Goal: Information Seeking & Learning: Learn about a topic

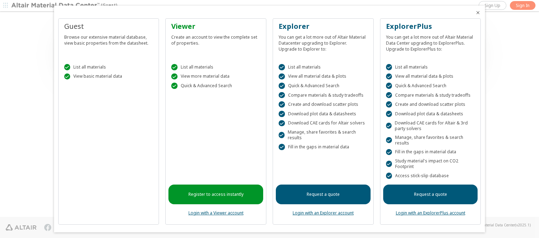
click at [475, 13] on icon "Close" at bounding box center [478, 13] width 6 height 6
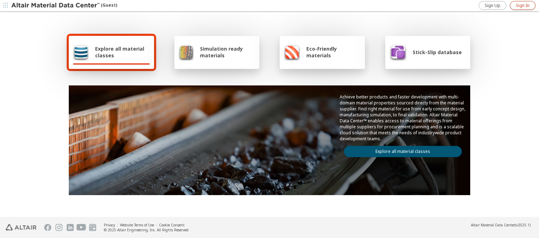
click at [522, 5] on span "Sign In" at bounding box center [523, 6] width 14 height 6
click at [56, 6] on img at bounding box center [55, 5] width 89 height 7
click at [120, 52] on span "Explore all material classes" at bounding box center [122, 51] width 55 height 13
click at [400, 149] on link "Explore all material classes" at bounding box center [403, 151] width 118 height 11
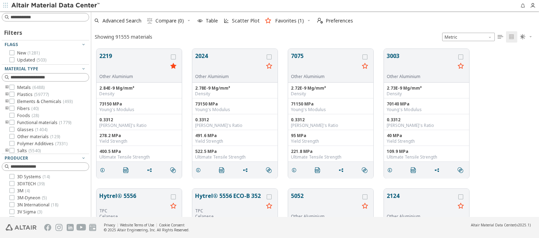
scroll to position [168, 442]
click at [241, 21] on span "Scatter Plot" at bounding box center [246, 20] width 28 height 5
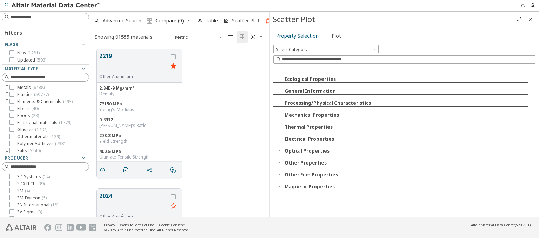
scroll to position [168, 173]
click at [279, 79] on icon "button" at bounding box center [279, 79] width 6 height 6
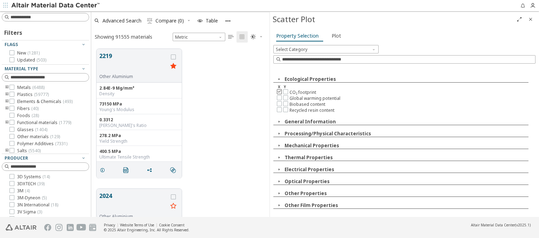
click at [279, 91] on icon at bounding box center [279, 91] width 5 height 5
click at [285, 97] on icon at bounding box center [285, 97] width 5 height 5
click at [334, 35] on span "Plot" at bounding box center [336, 35] width 9 height 11
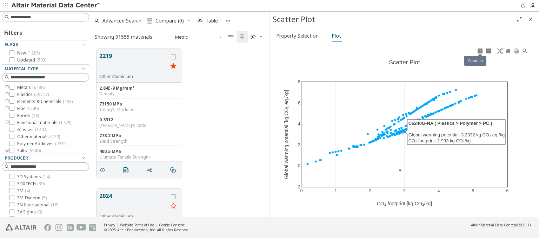
click at [480, 51] on icon at bounding box center [480, 51] width 6 height 6
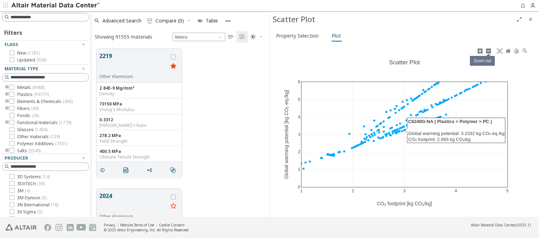
click at [488, 51] on icon at bounding box center [489, 51] width 6 height 6
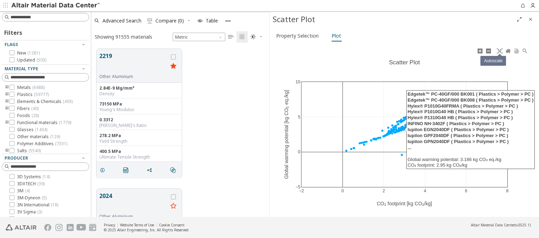
click at [499, 51] on icon at bounding box center [500, 51] width 6 height 6
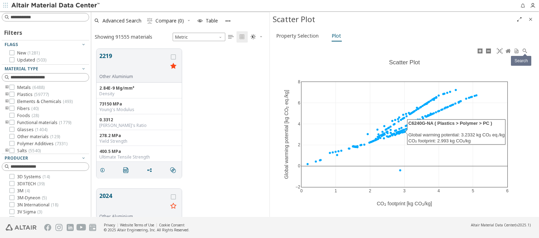
click at [525, 51] on icon at bounding box center [525, 51] width 6 height 6
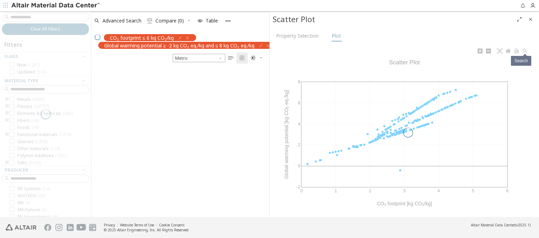
scroll to position [148, 173]
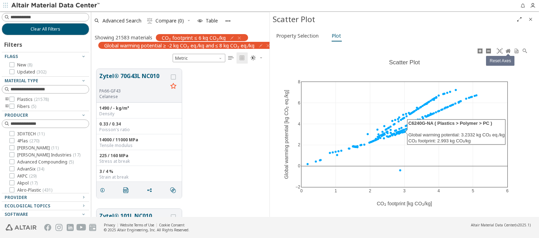
click at [508, 51] on icon at bounding box center [508, 51] width 5 height 4
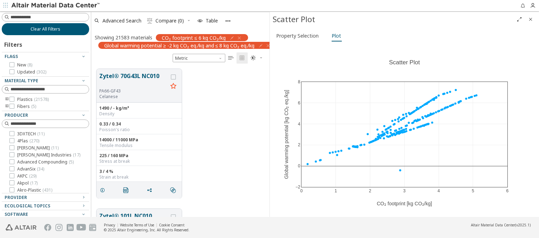
click at [43, 29] on span "Clear All Filters" at bounding box center [46, 29] width 30 height 6
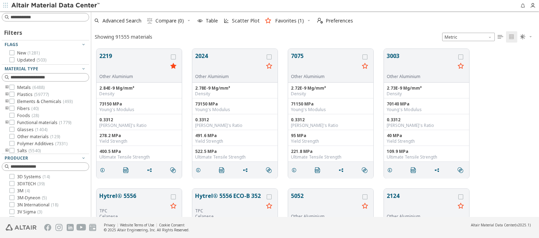
scroll to position [168, 442]
click at [241, 21] on span "Scatter Plot" at bounding box center [246, 20] width 28 height 5
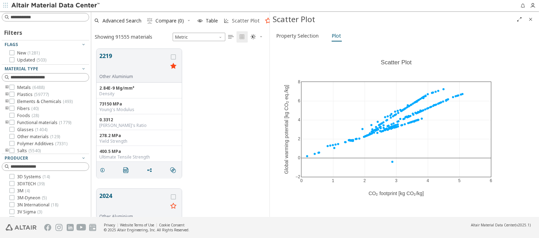
scroll to position [168, 173]
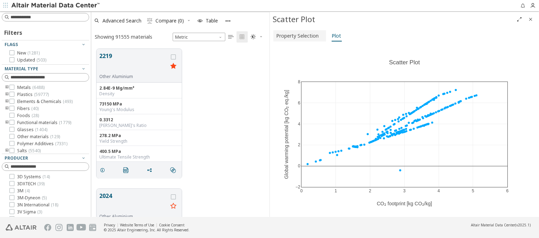
click at [299, 35] on span "Property Selection" at bounding box center [297, 35] width 42 height 11
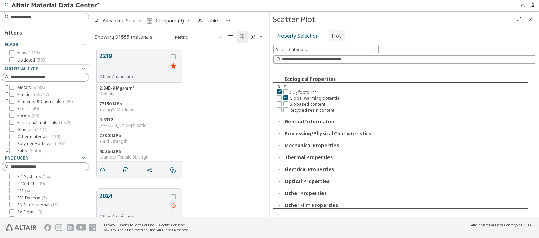
click at [334, 35] on span "Plot" at bounding box center [336, 35] width 9 height 11
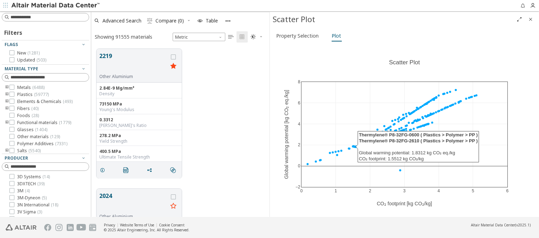
click at [519, 19] on icon "Full Screen" at bounding box center [519, 19] width 6 height 6
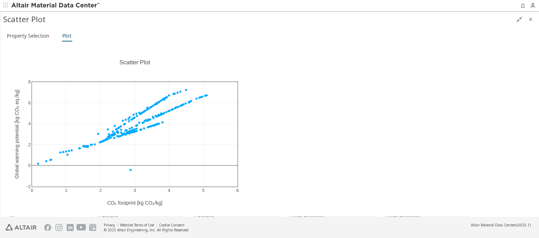
scroll to position [168, 442]
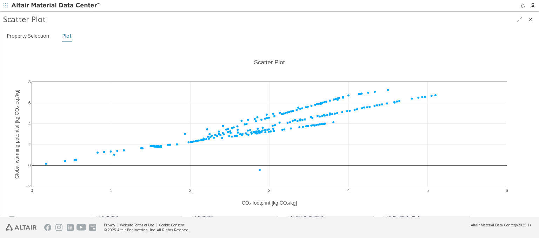
click at [519, 19] on icon "" at bounding box center [519, 19] width 6 height 6
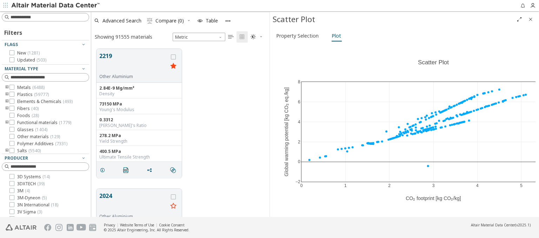
scroll to position [168, 173]
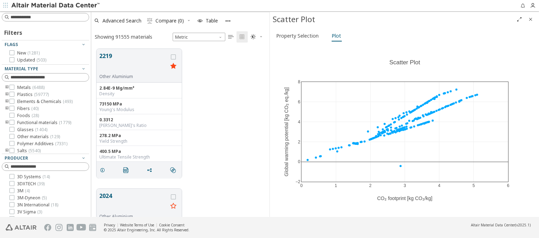
click at [56, 6] on img at bounding box center [55, 5] width 89 height 7
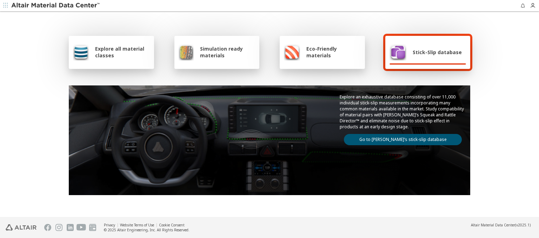
click at [126, 58] on span "Explore all material classes" at bounding box center [122, 51] width 55 height 13
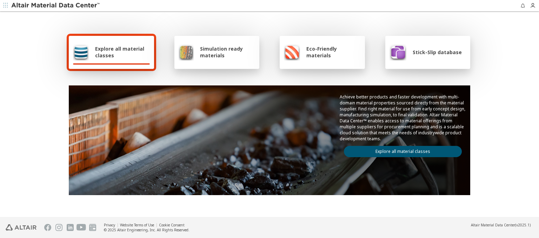
click at [372, 146] on link "Explore all material classes" at bounding box center [403, 151] width 118 height 11
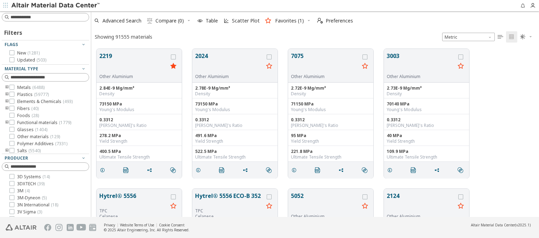
scroll to position [168, 442]
